Goal: Transaction & Acquisition: Purchase product/service

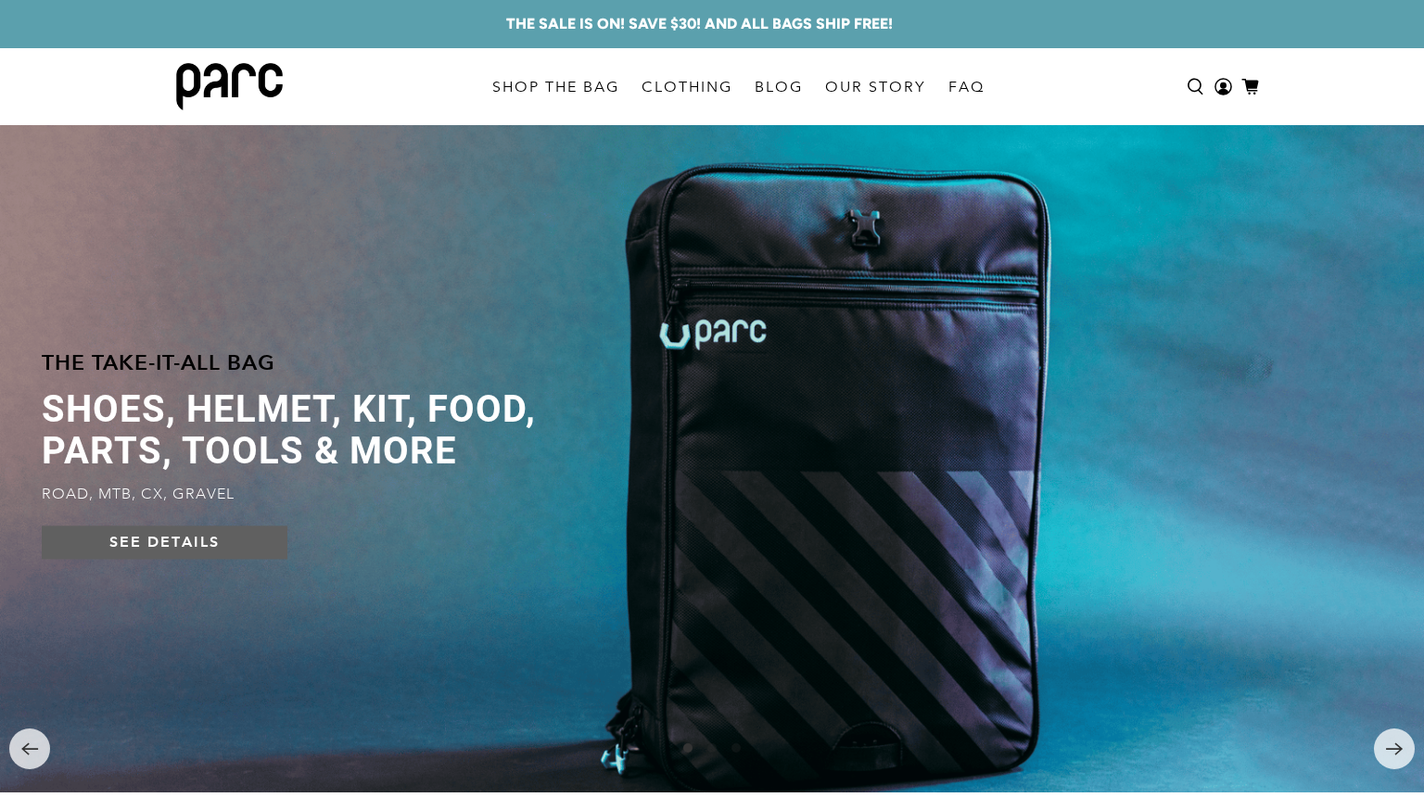
click at [152, 549] on link "SEE DETAILS" at bounding box center [165, 542] width 246 height 33
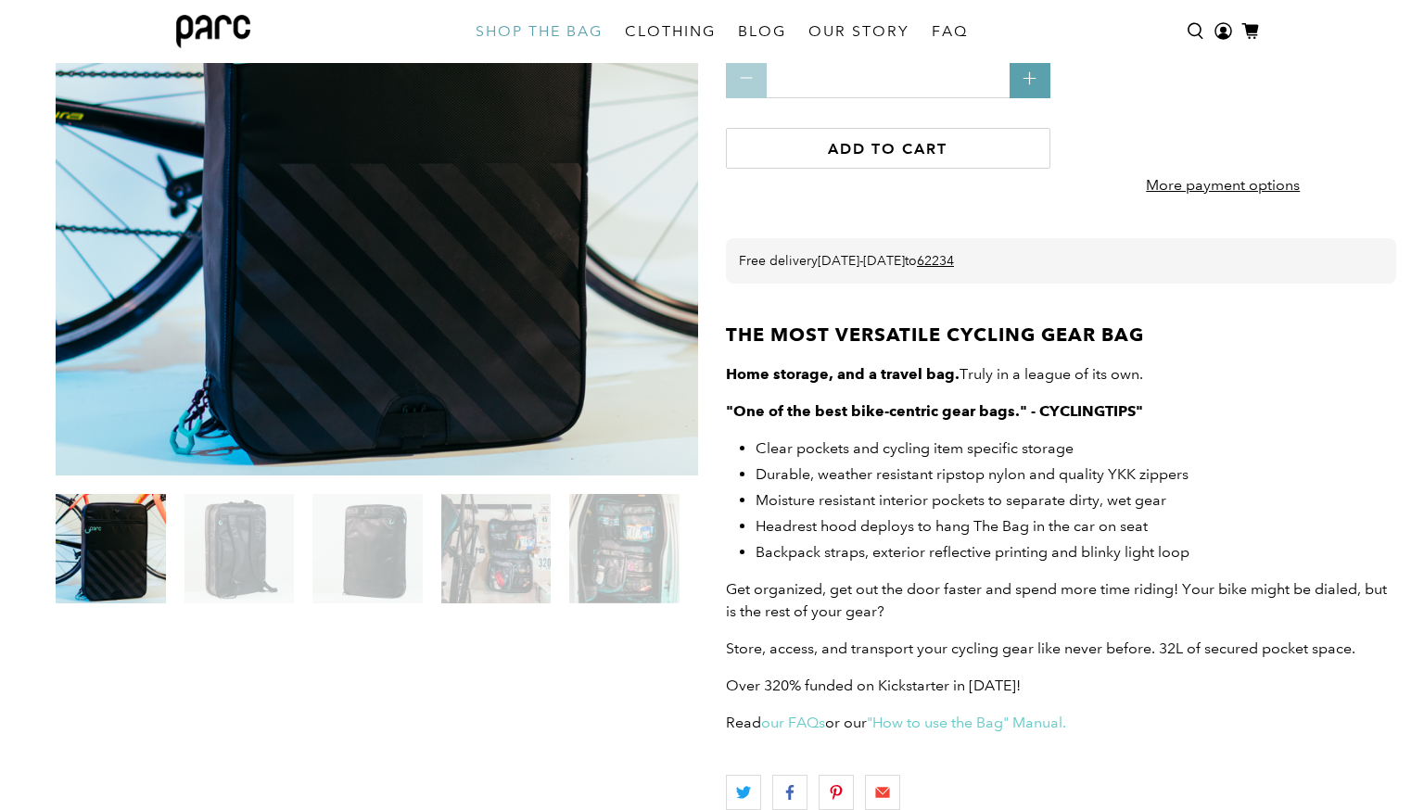
scroll to position [299, 0]
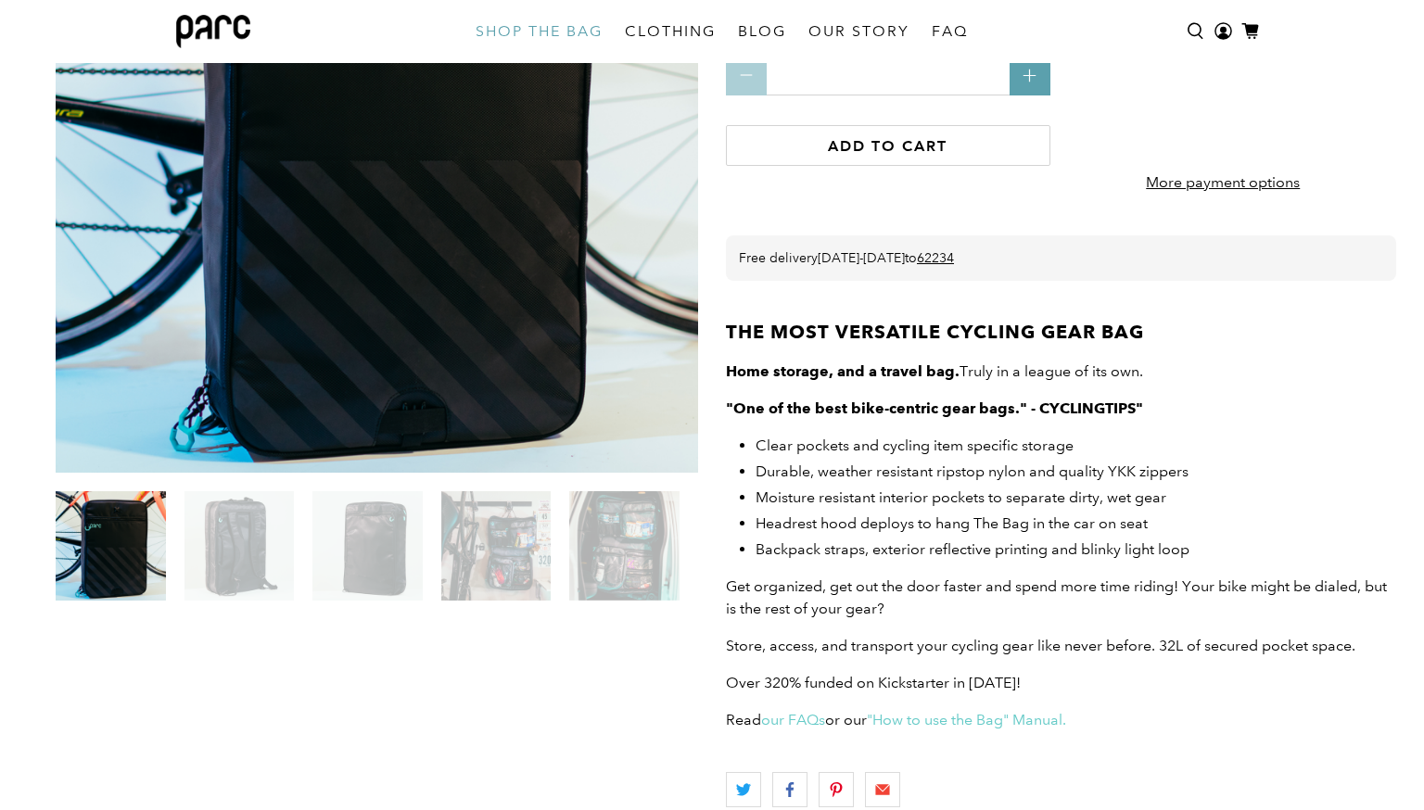
click at [213, 572] on img at bounding box center [239, 546] width 110 height 110
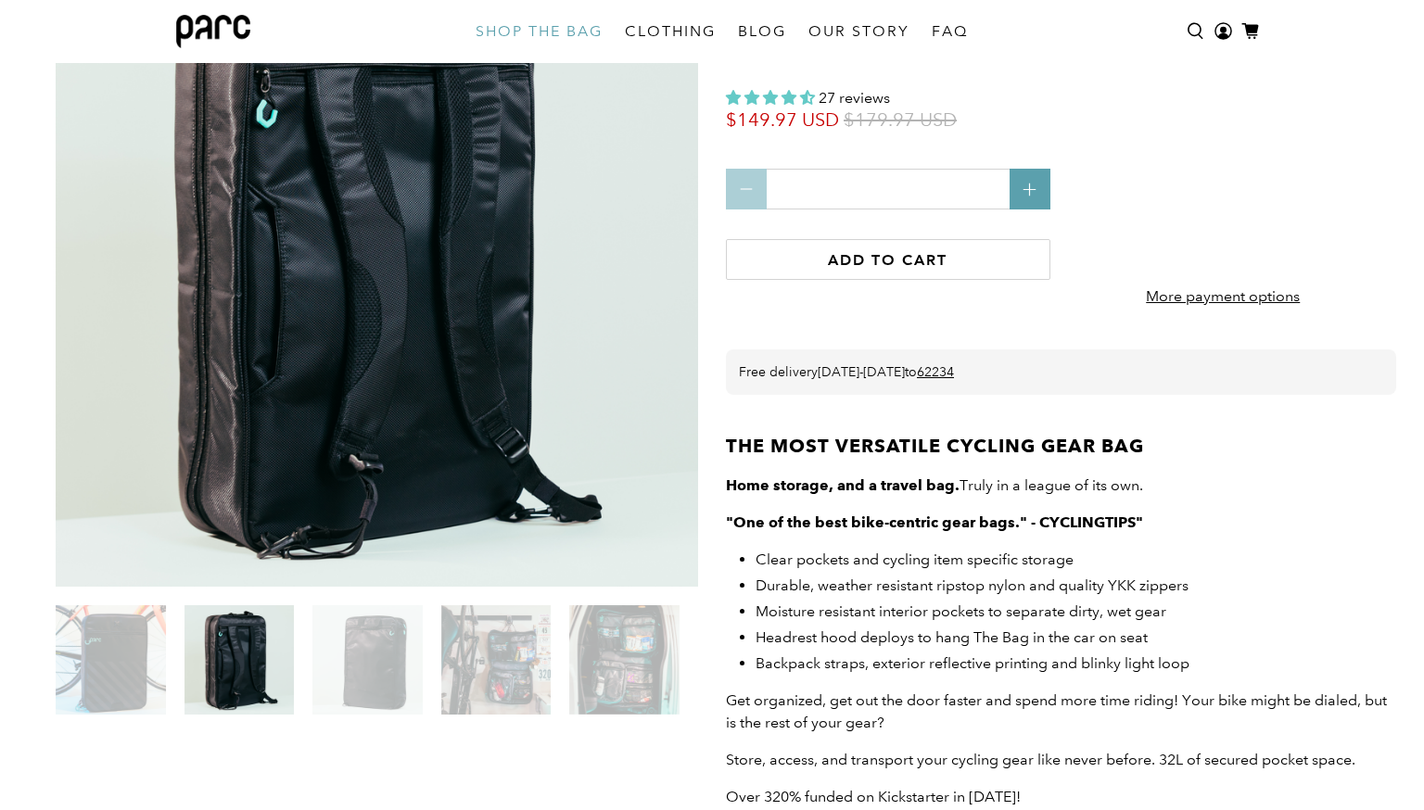
scroll to position [176, 0]
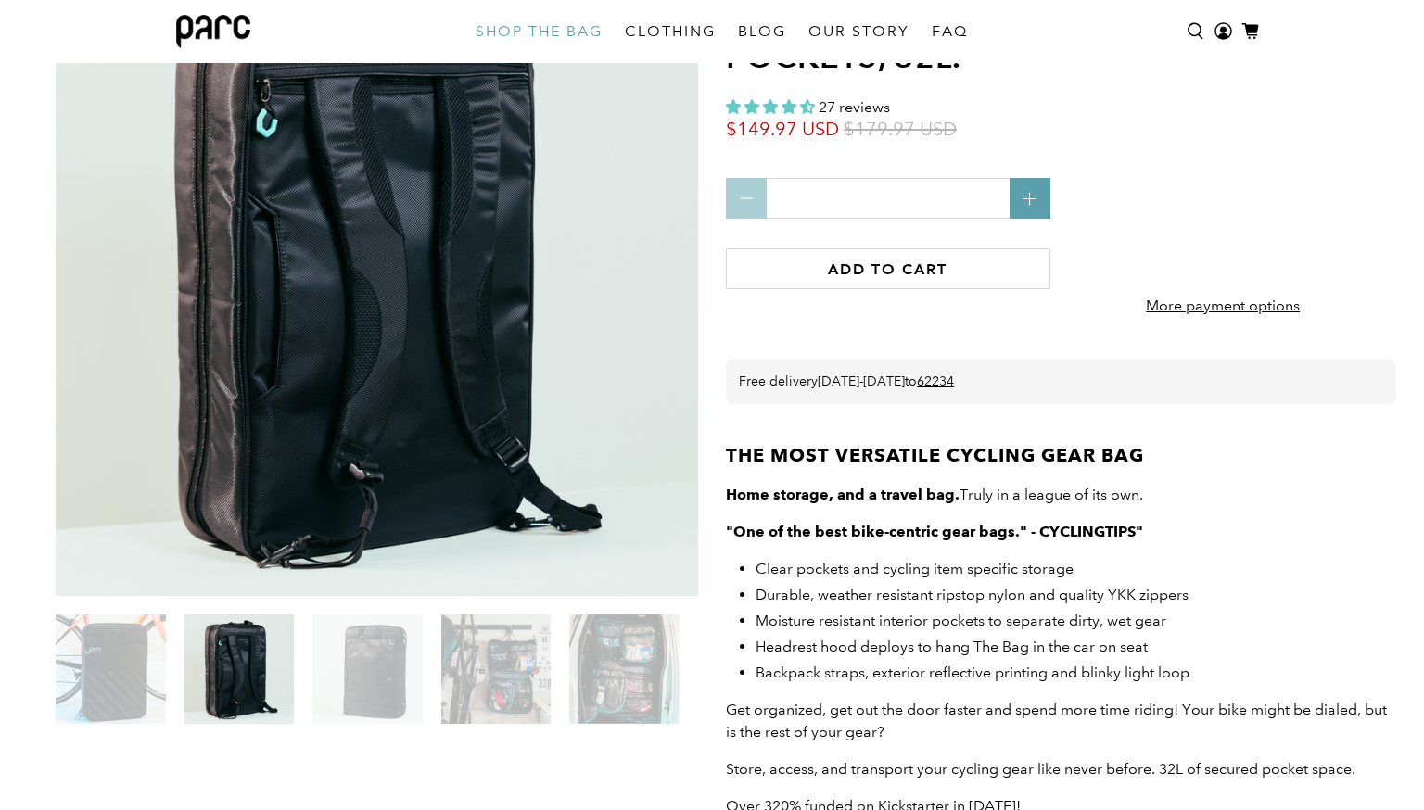
click at [382, 673] on img at bounding box center [367, 670] width 110 height 110
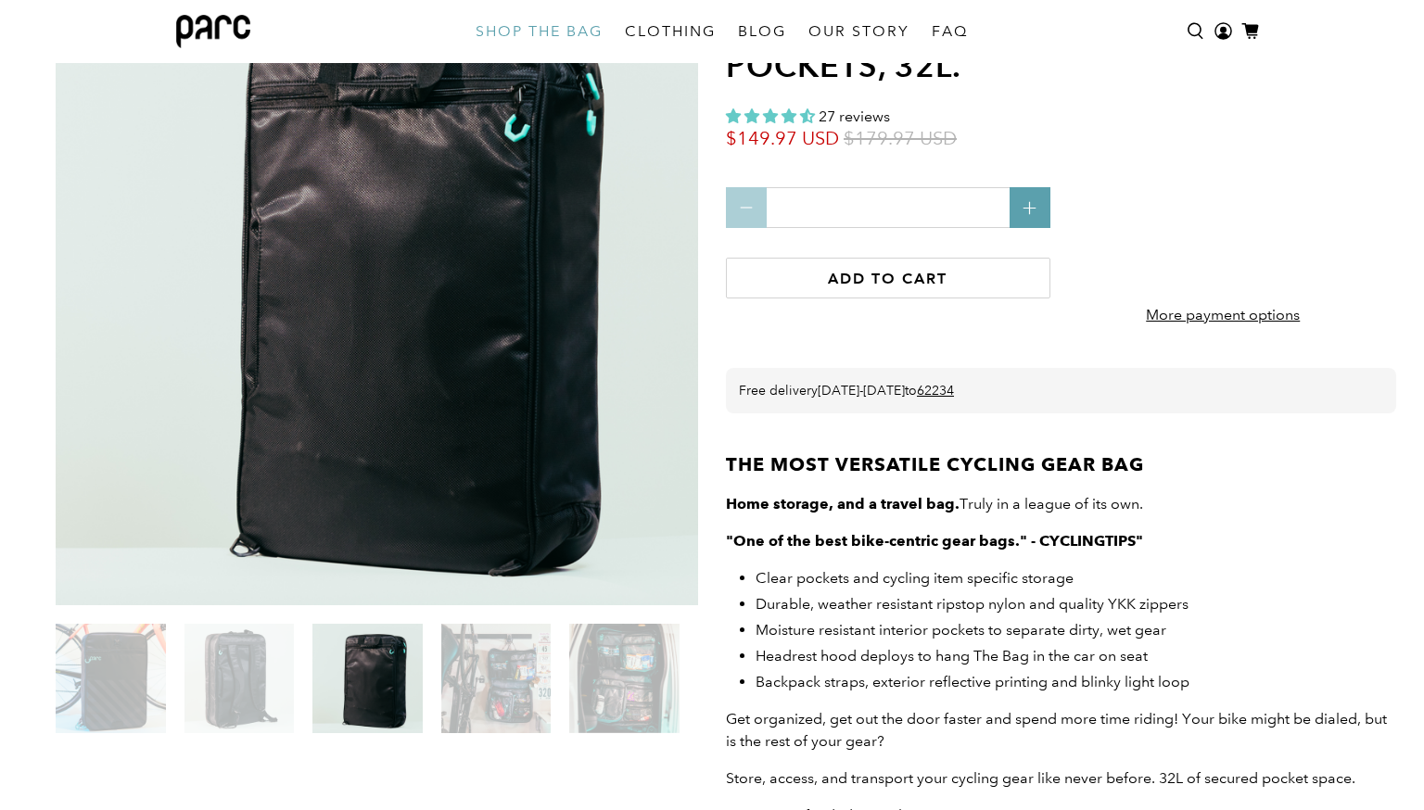
scroll to position [163, 0]
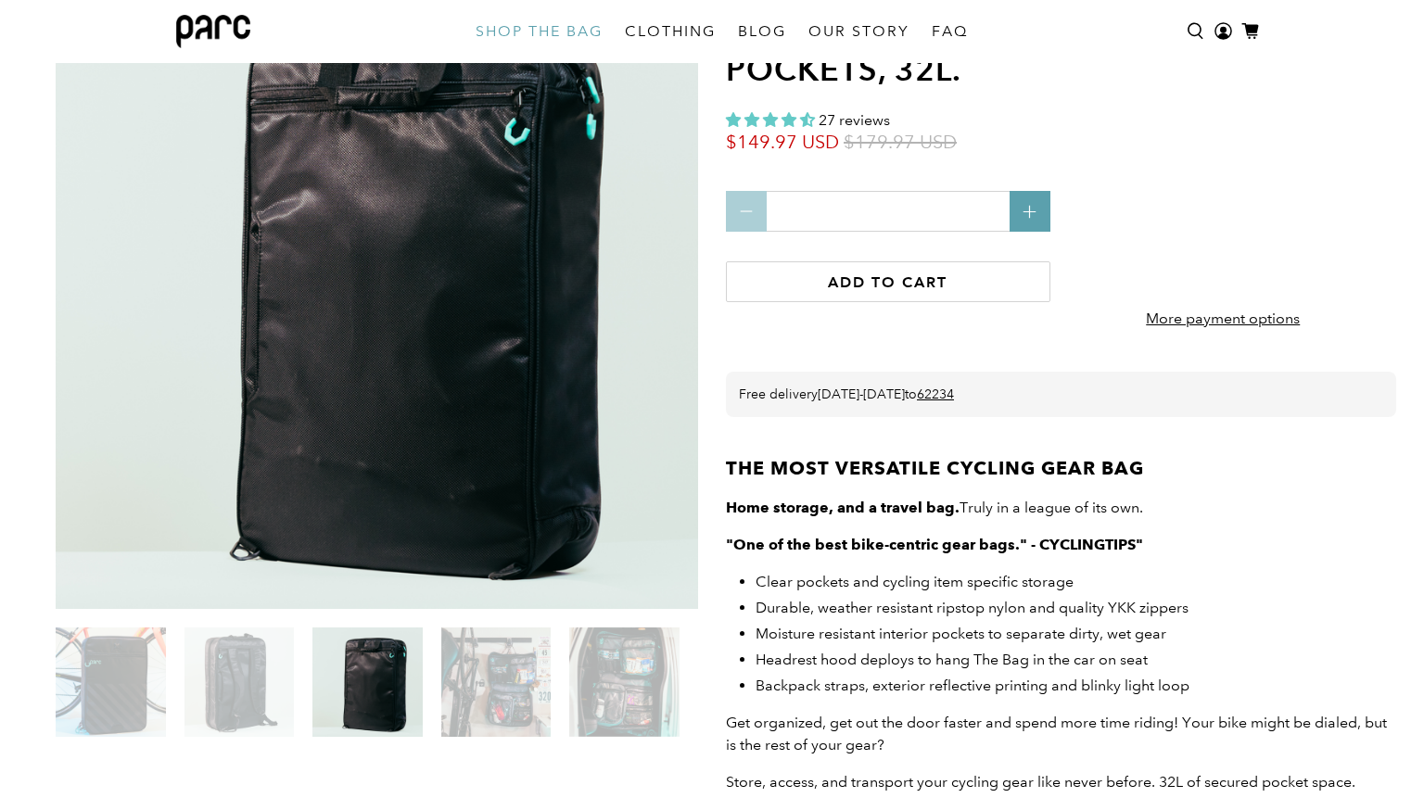
click at [507, 698] on img at bounding box center [496, 683] width 110 height 110
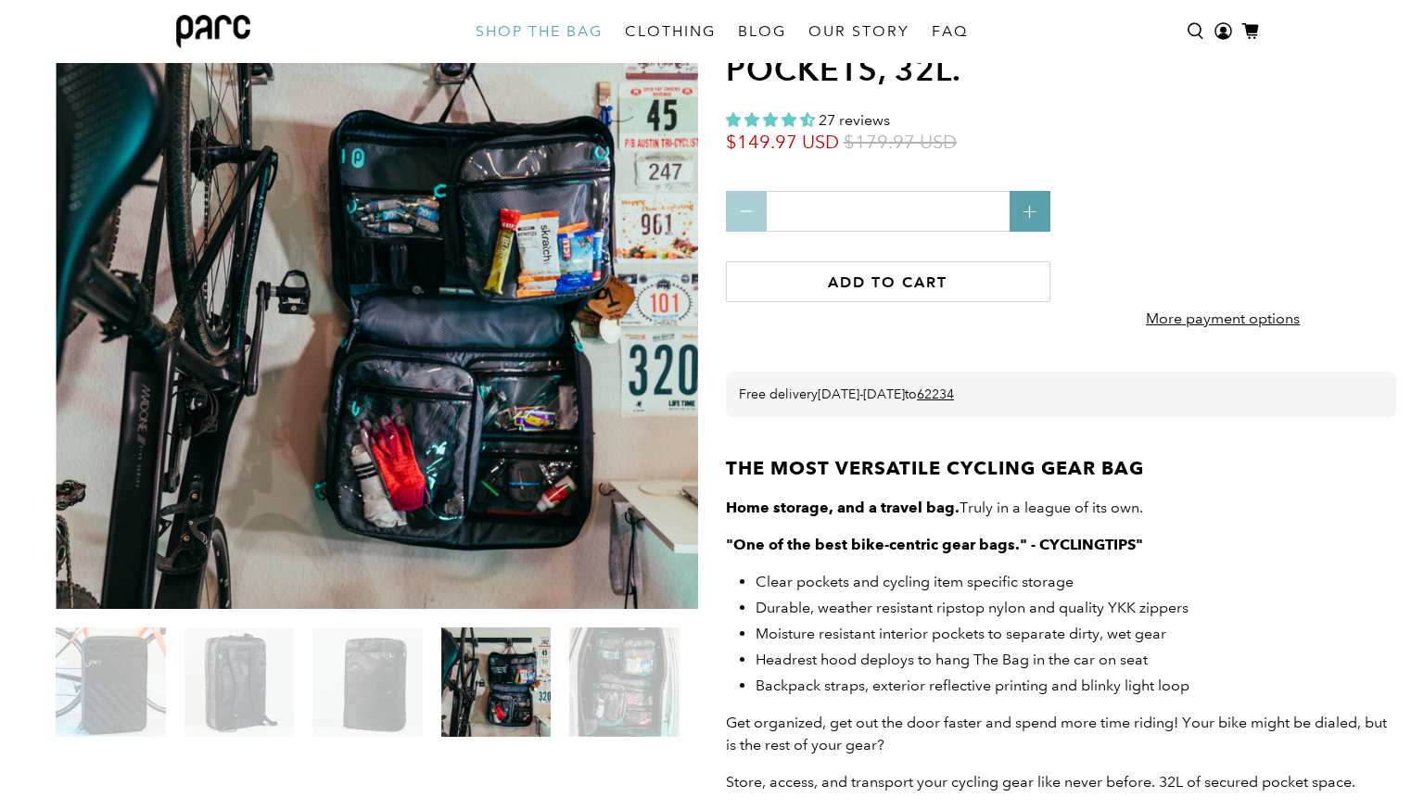
click at [643, 692] on img at bounding box center [624, 683] width 110 height 110
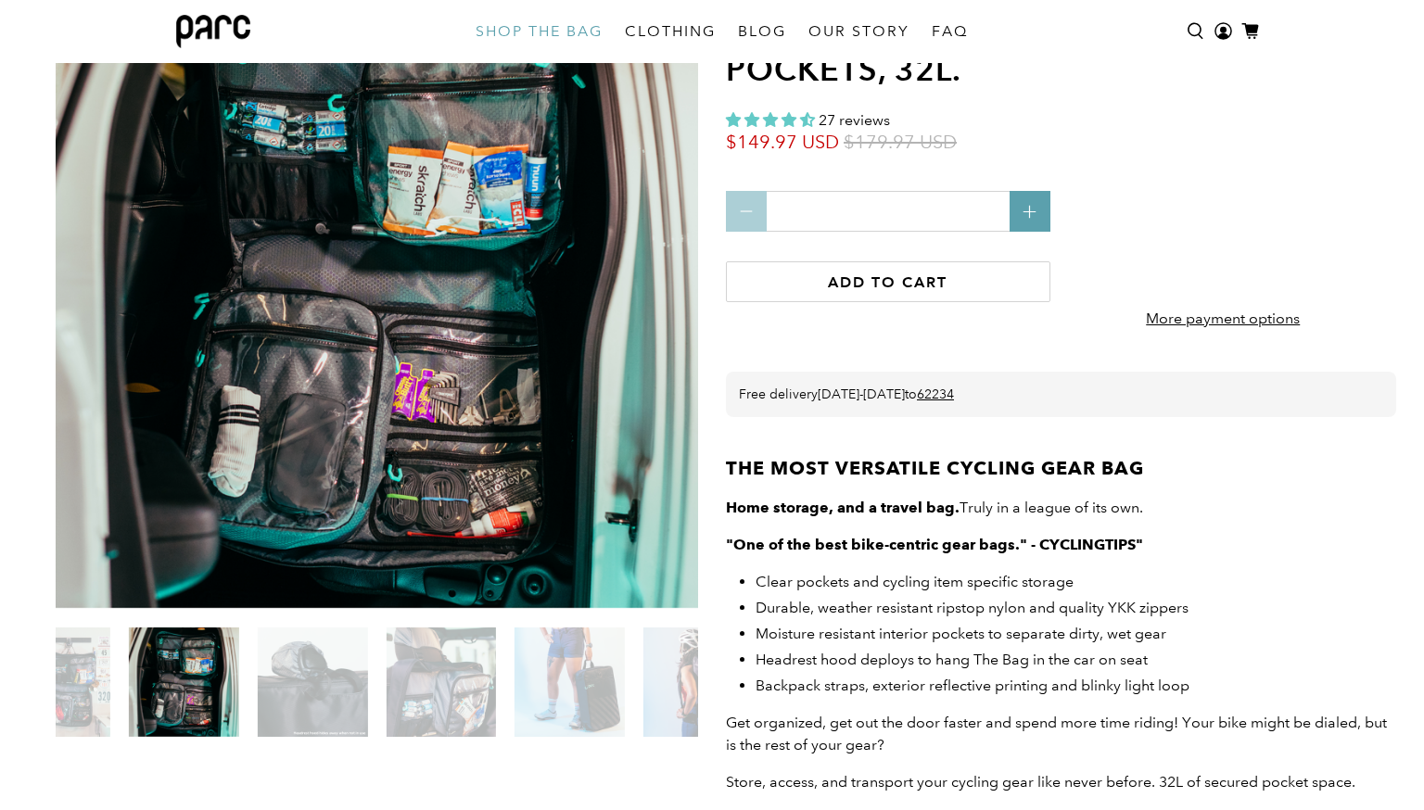
click at [119, 785] on section at bounding box center [376, 465] width 661 height 996
click at [288, 695] on img at bounding box center [313, 683] width 110 height 110
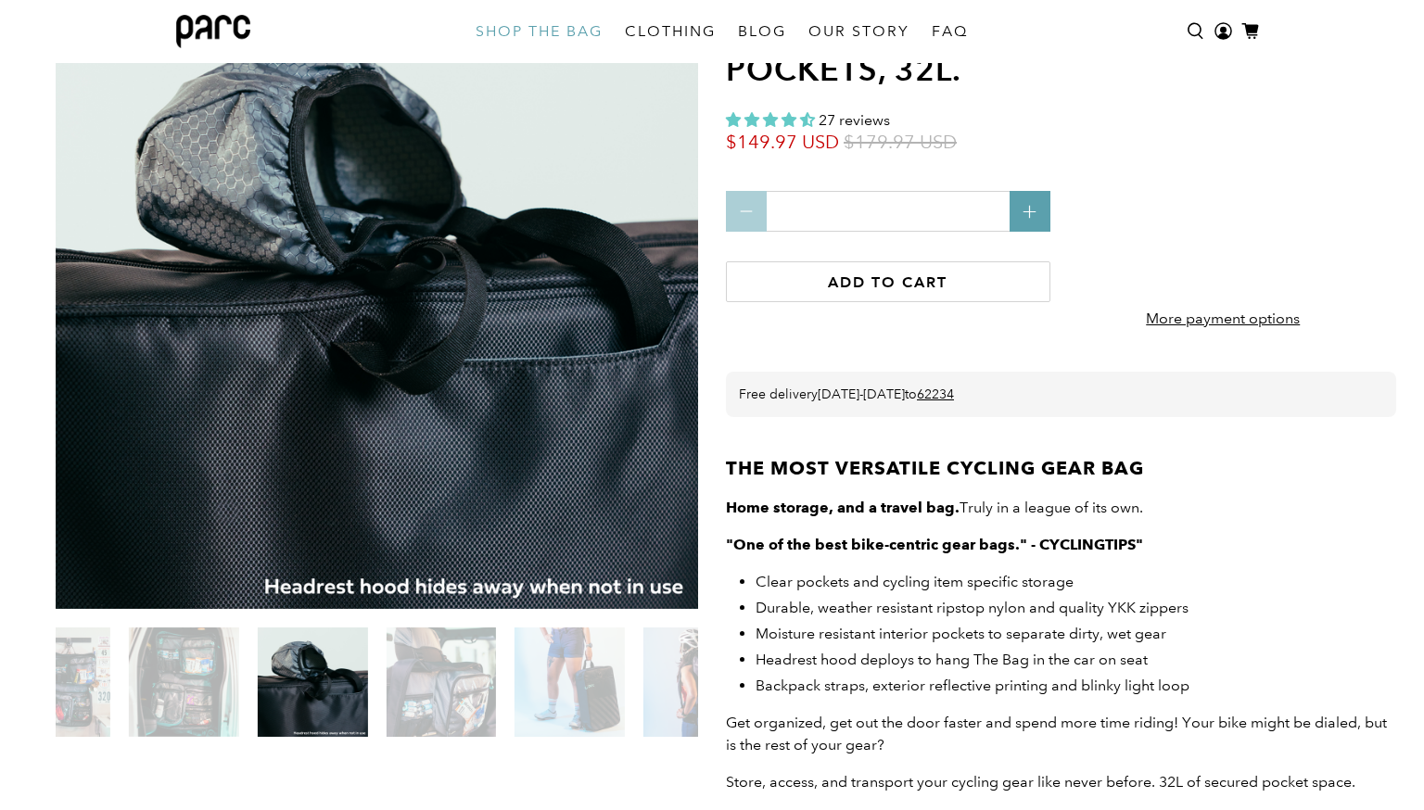
click at [457, 675] on img at bounding box center [441, 683] width 110 height 110
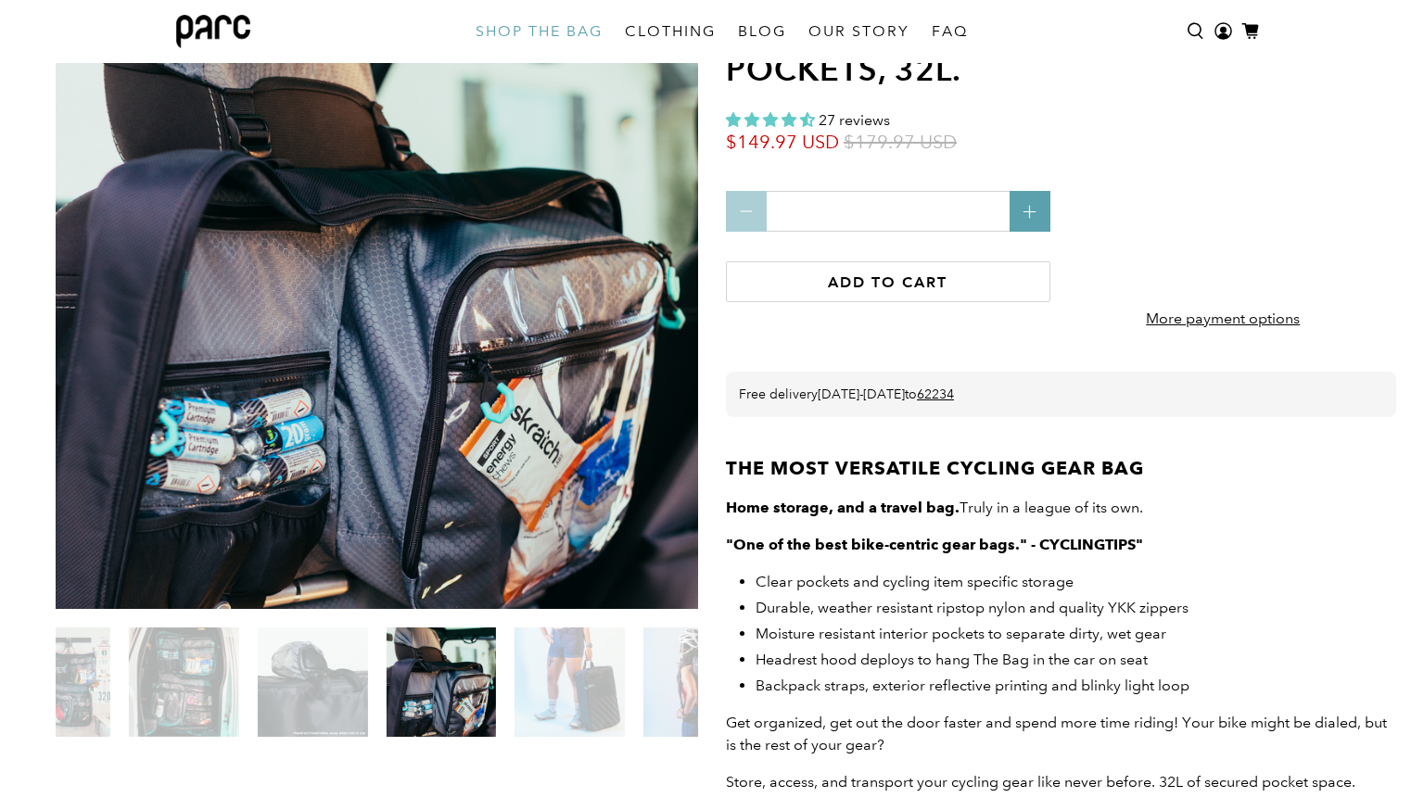
click at [577, 697] on img at bounding box center [569, 683] width 110 height 110
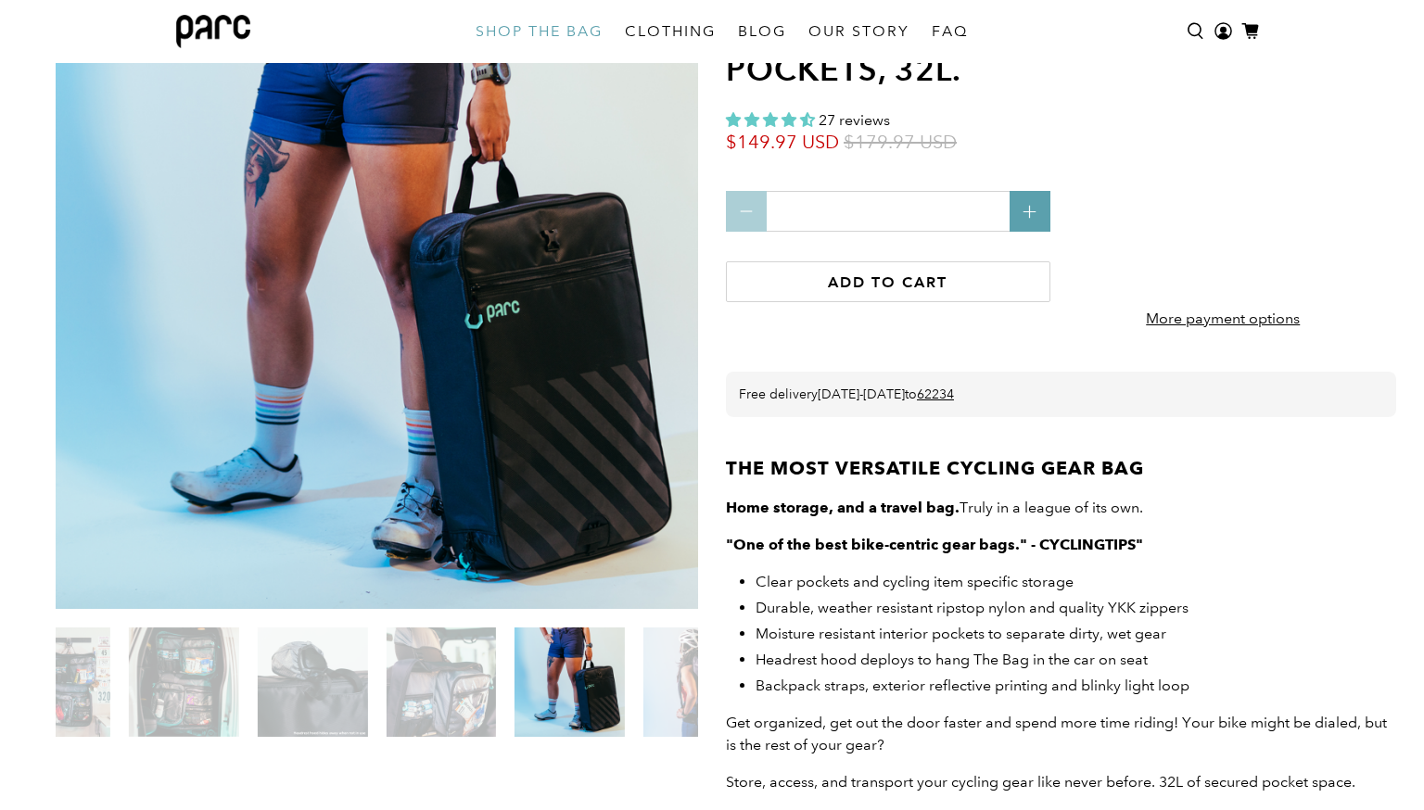
click at [667, 704] on img at bounding box center [698, 683] width 110 height 110
